Goal: Information Seeking & Learning: Learn about a topic

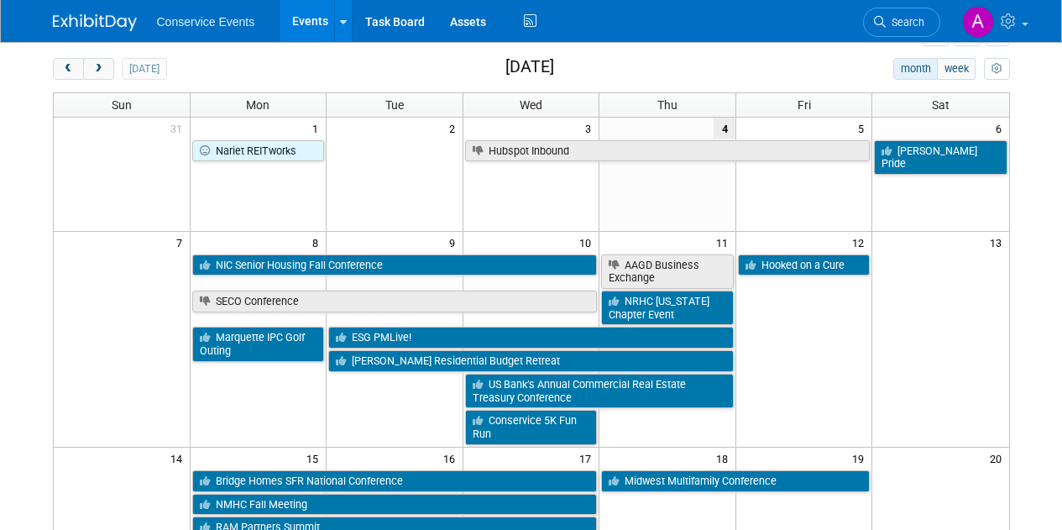
scroll to position [73, 0]
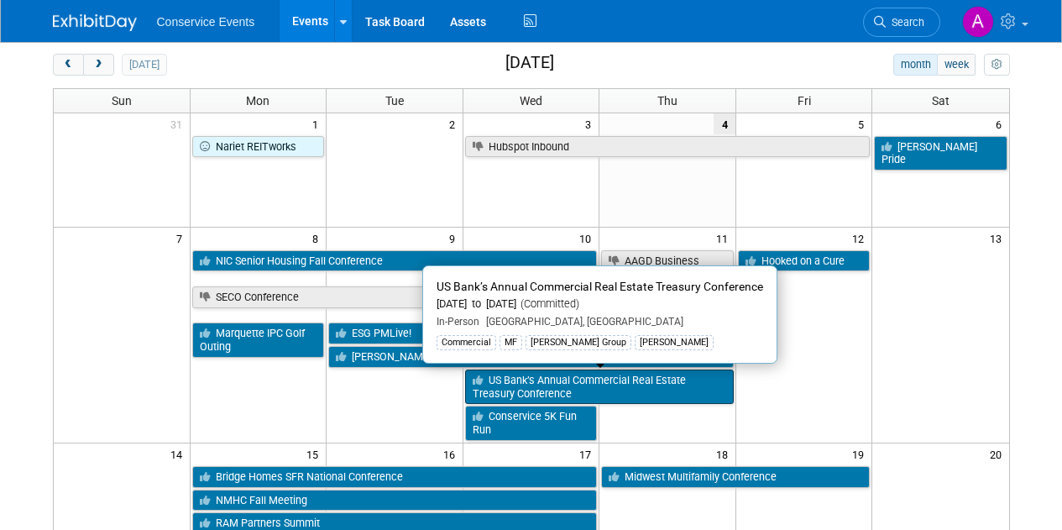
click at [528, 388] on link "US Bank’s Annual Commercial Real Estate Treasury Conference" at bounding box center [599, 387] width 269 height 34
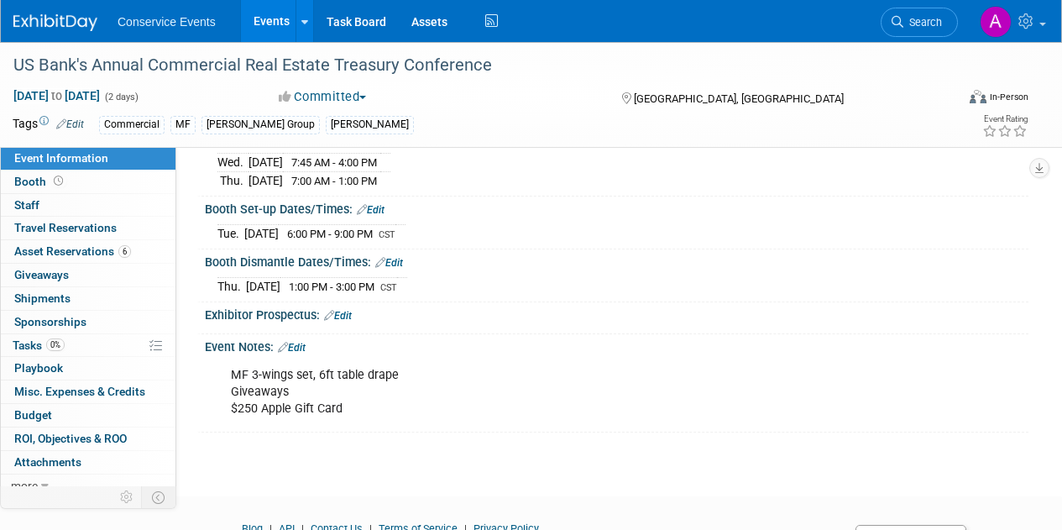
scroll to position [211, 0]
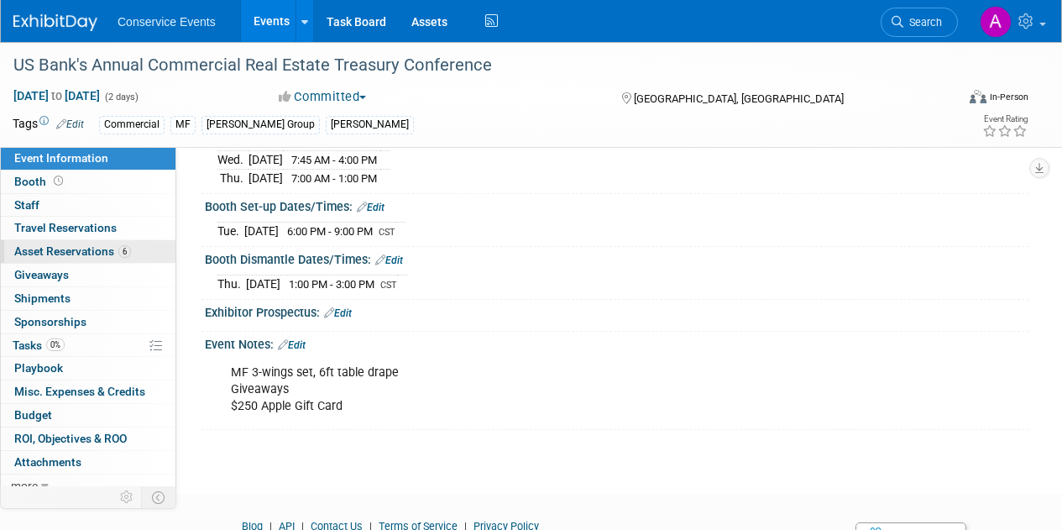
click at [70, 254] on span "Asset Reservations 6" at bounding box center [72, 250] width 117 height 13
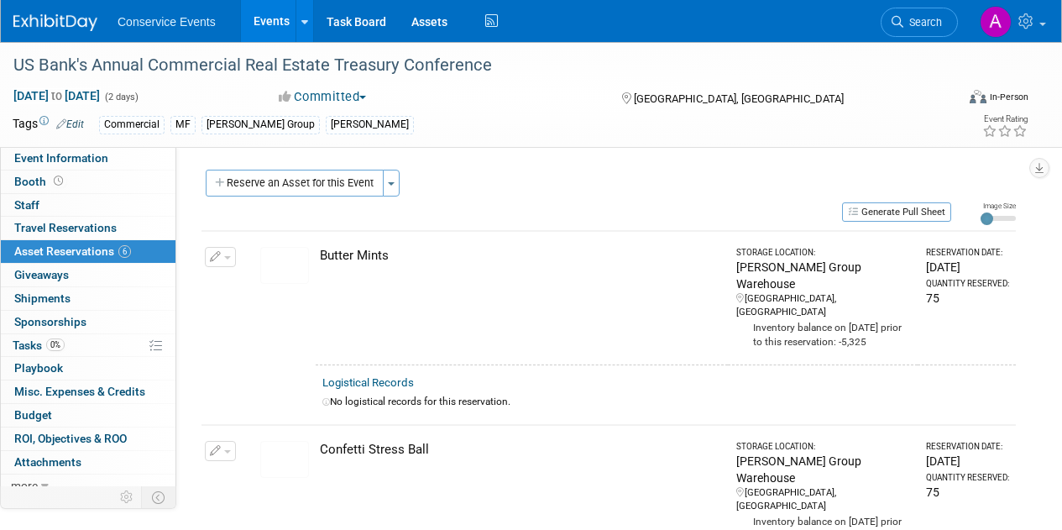
scroll to position [11, 0]
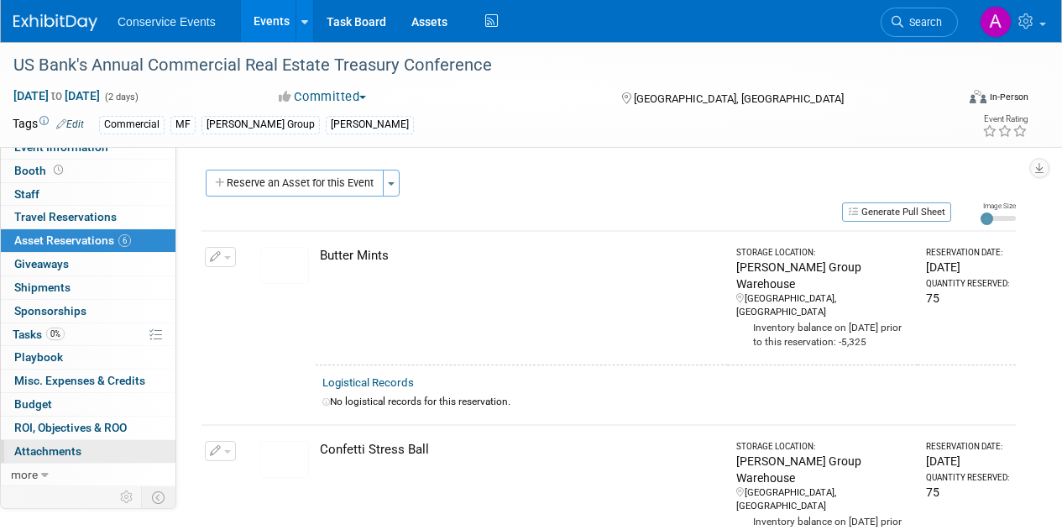
click at [56, 453] on span "Attachments 0" at bounding box center [47, 450] width 67 height 13
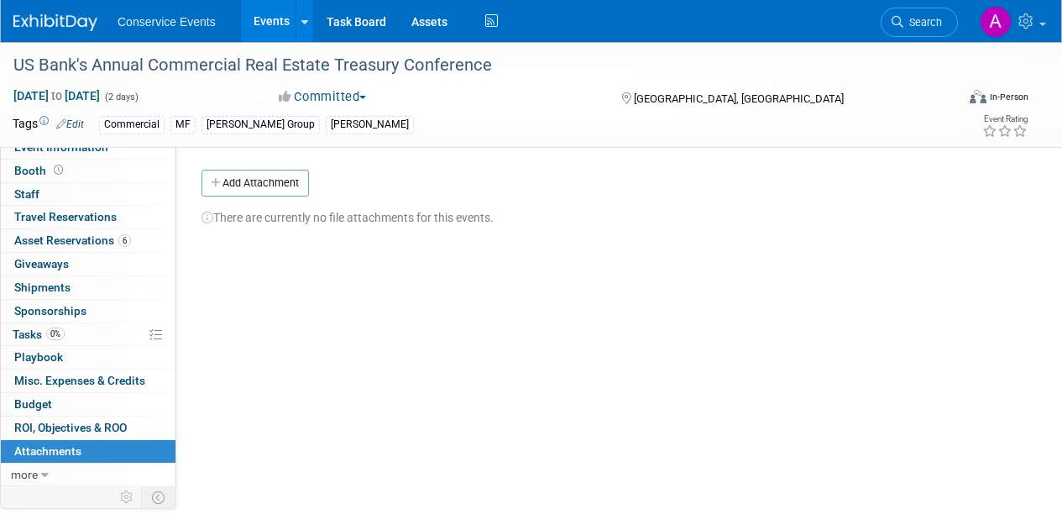
scroll to position [0, 0]
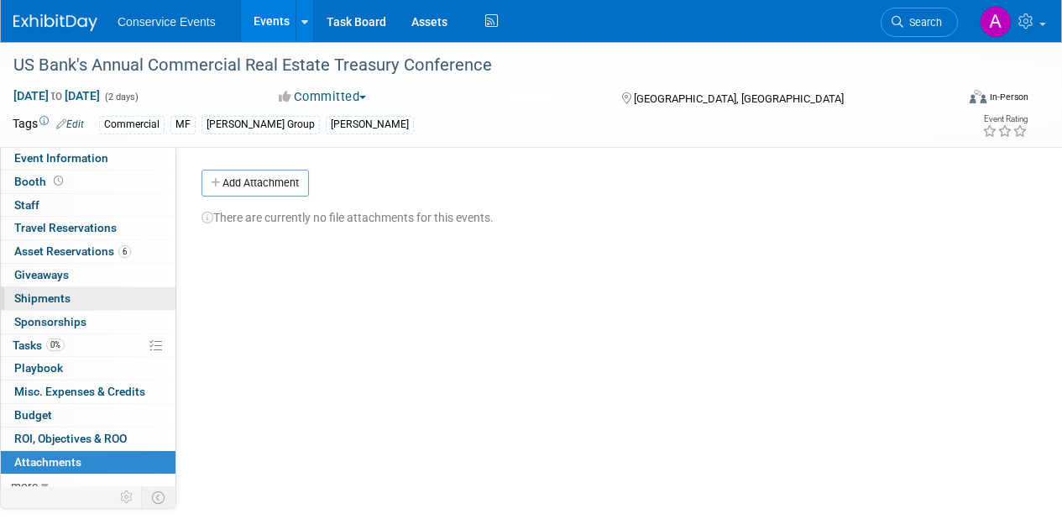
click at [61, 296] on span "Shipments 0" at bounding box center [42, 297] width 56 height 13
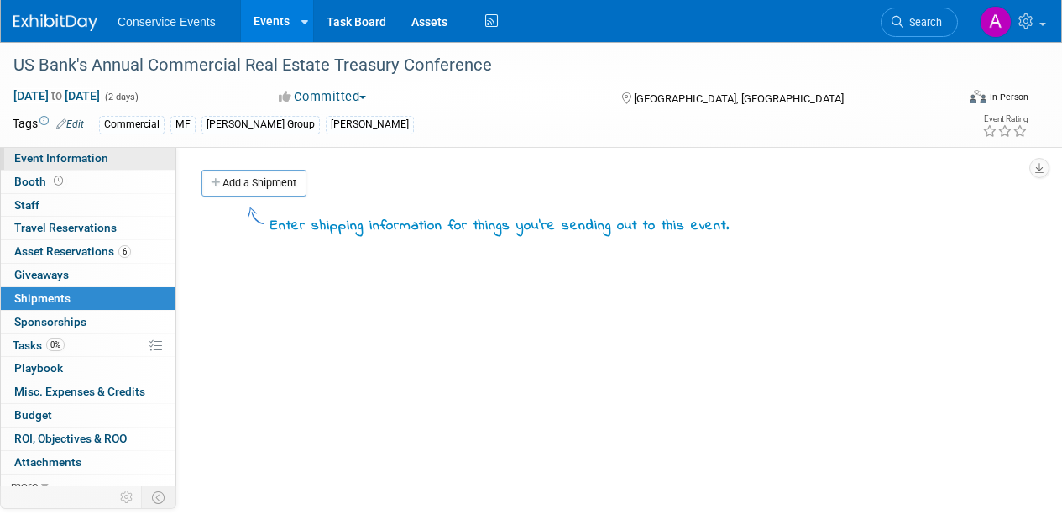
click at [80, 162] on span "Event Information" at bounding box center [61, 157] width 94 height 13
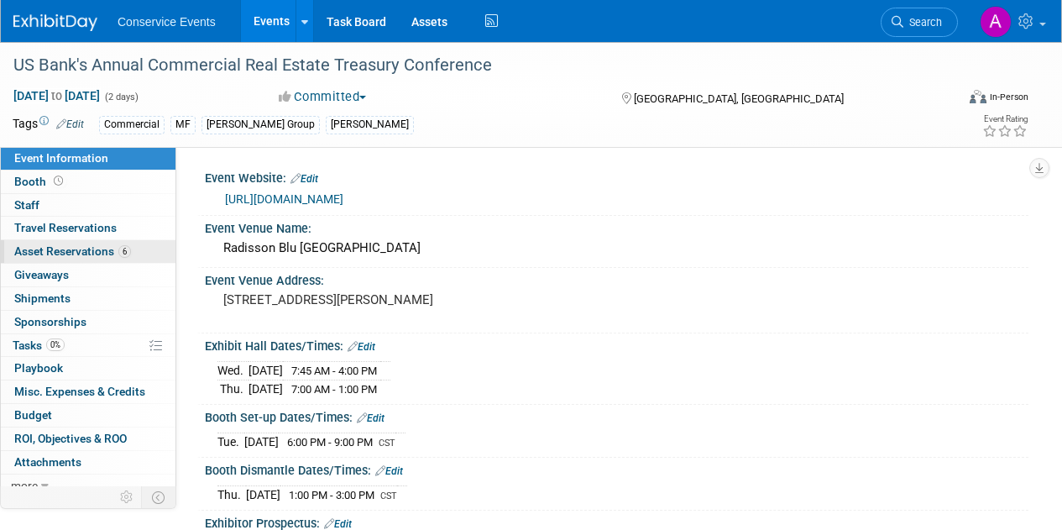
click at [69, 249] on span "Asset Reservations 6" at bounding box center [72, 250] width 117 height 13
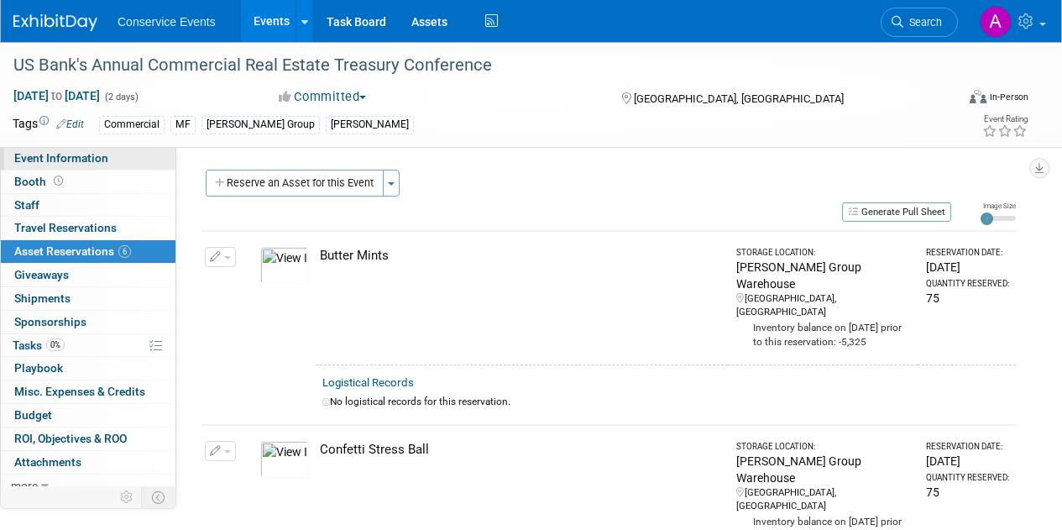
click at [79, 152] on span "Event Information" at bounding box center [61, 157] width 94 height 13
